Goal: Task Accomplishment & Management: Manage account settings

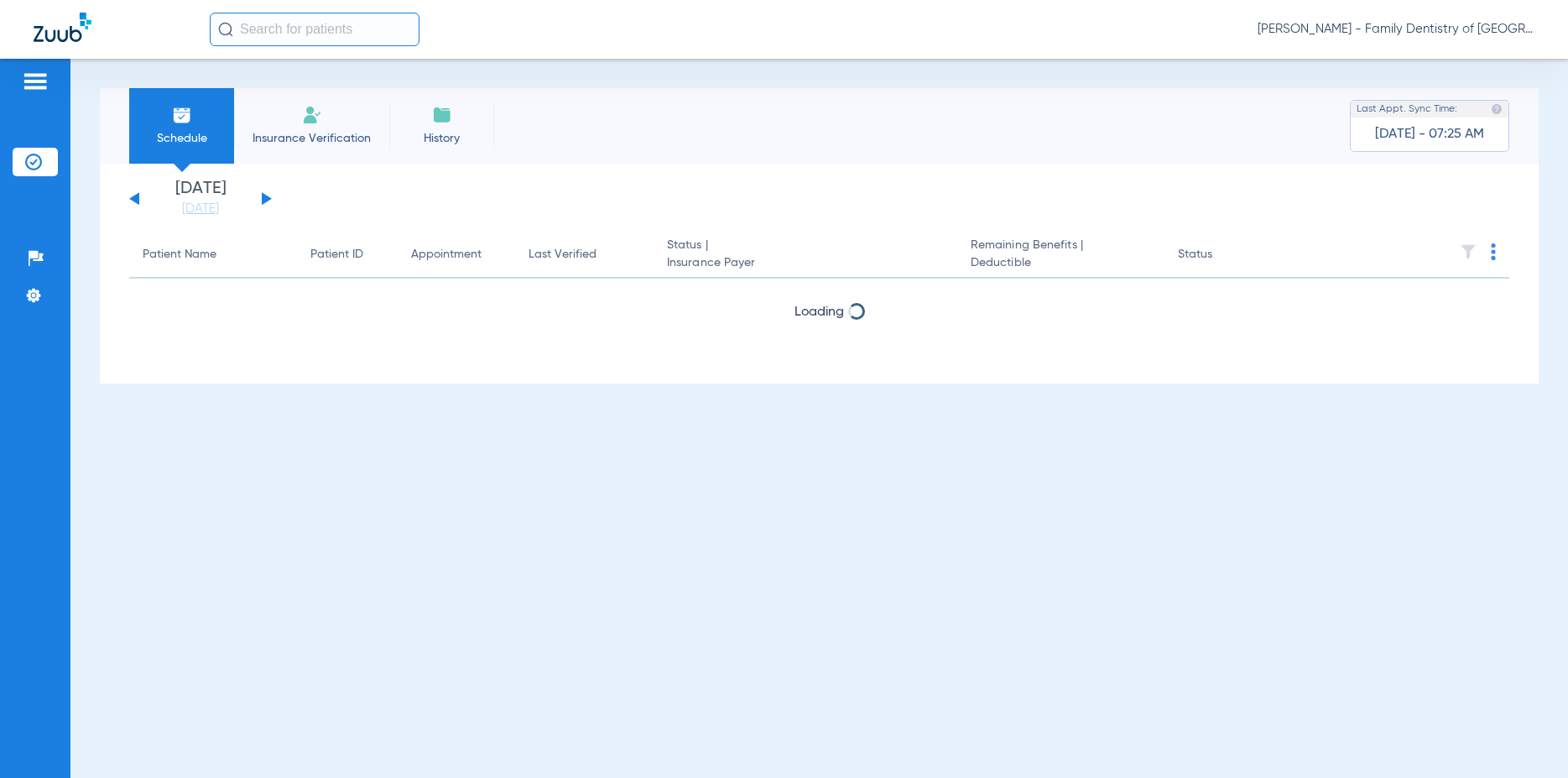
click at [265, 200] on button at bounding box center [266, 198] width 10 height 12
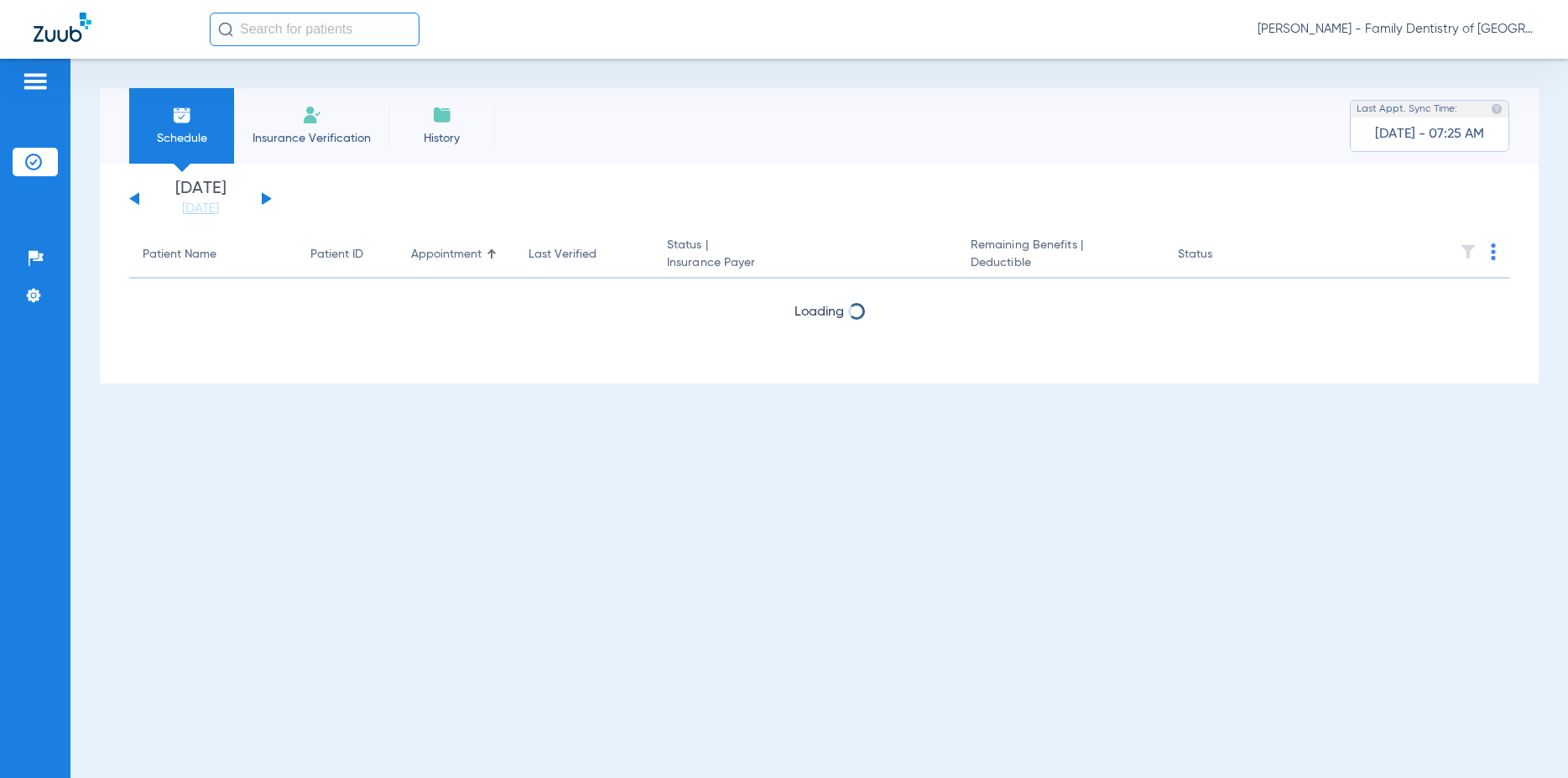
click at [265, 200] on button at bounding box center [266, 198] width 10 height 12
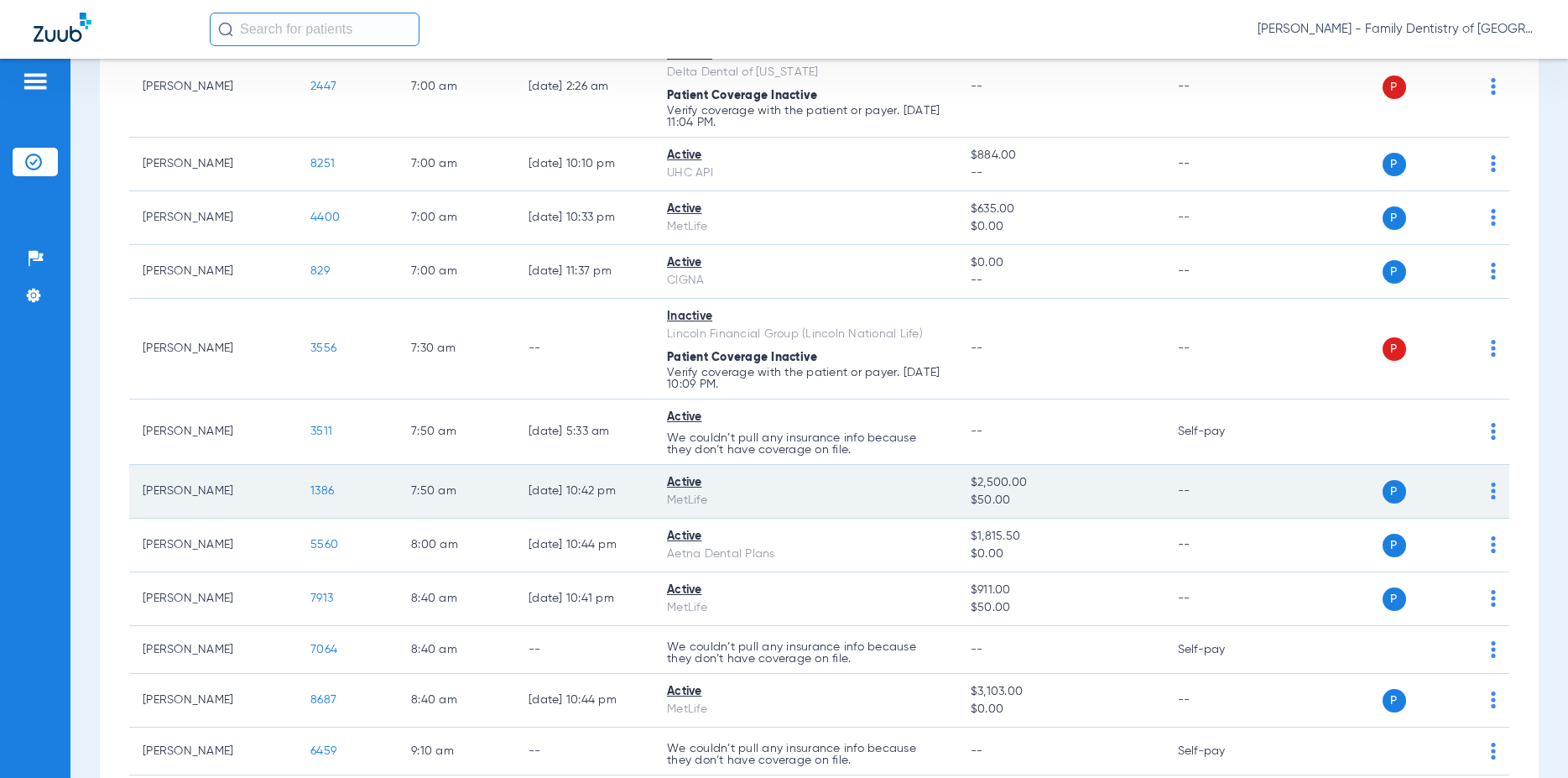
scroll to position [322, 0]
